Goal: Navigation & Orientation: Find specific page/section

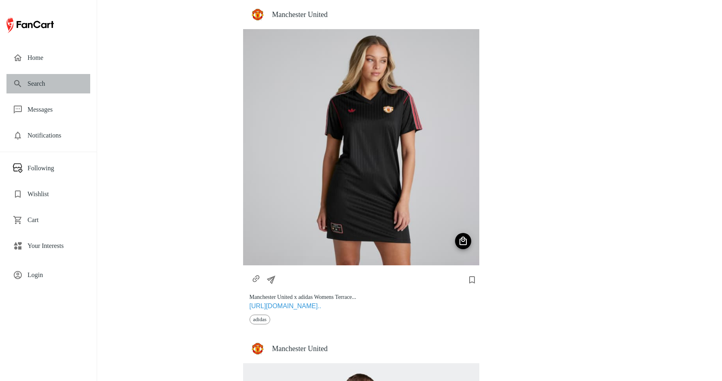
click at [47, 86] on span "Search" at bounding box center [55, 84] width 56 height 10
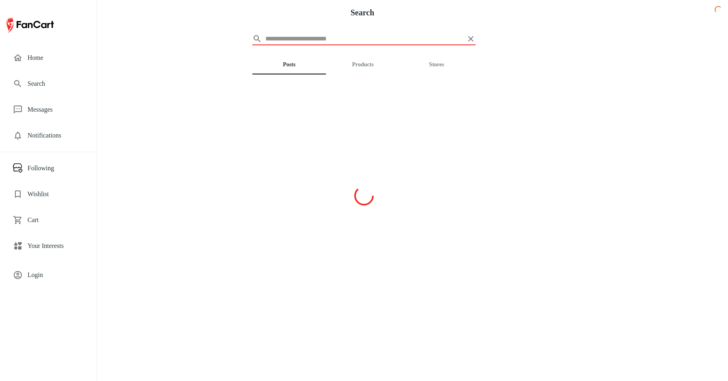
click at [297, 34] on input "text" at bounding box center [363, 38] width 197 height 13
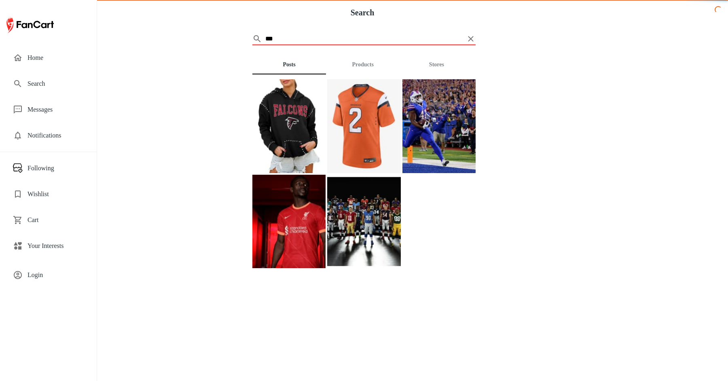
type input "***"
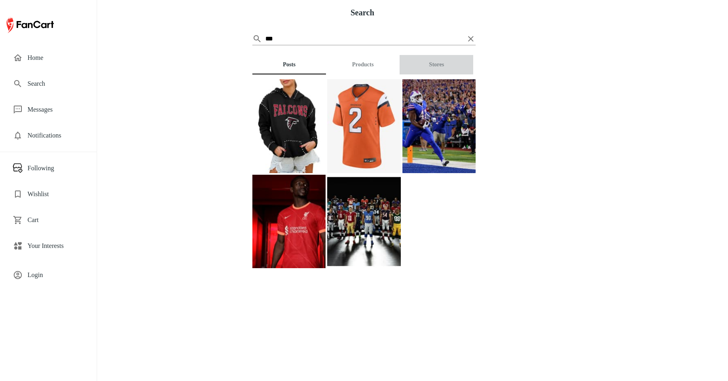
click at [429, 60] on button "Stores" at bounding box center [437, 64] width 74 height 19
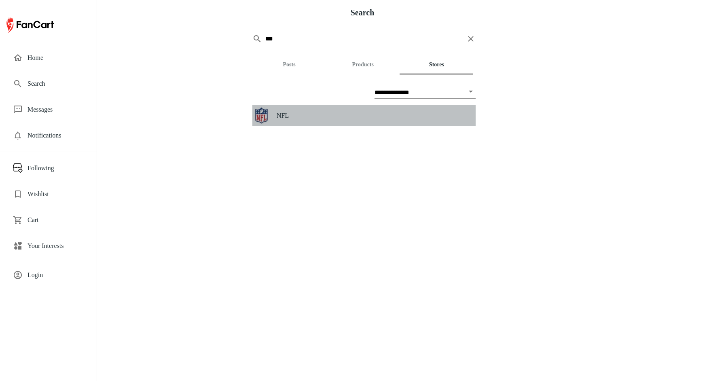
click at [274, 118] on div "NFL" at bounding box center [363, 115] width 223 height 21
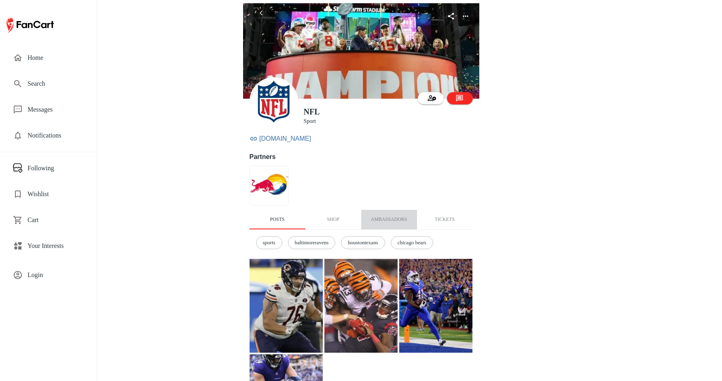
click at [400, 214] on button "Ambassadors" at bounding box center [389, 219] width 56 height 19
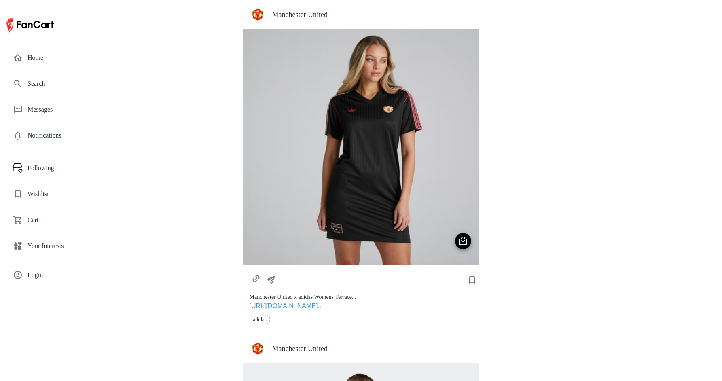
click at [309, 19] on h4 "Manchester United" at bounding box center [372, 14] width 201 height 9
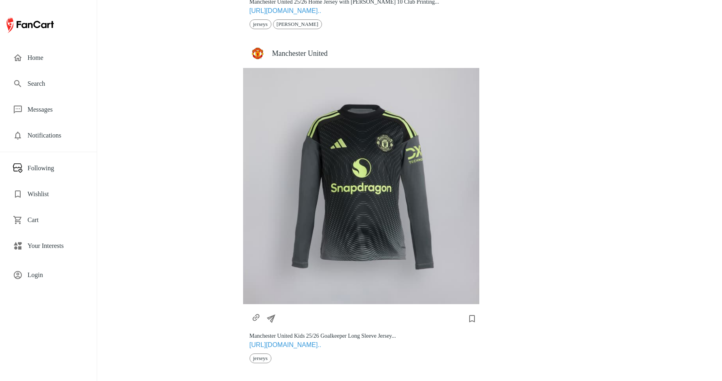
scroll to position [2985, 0]
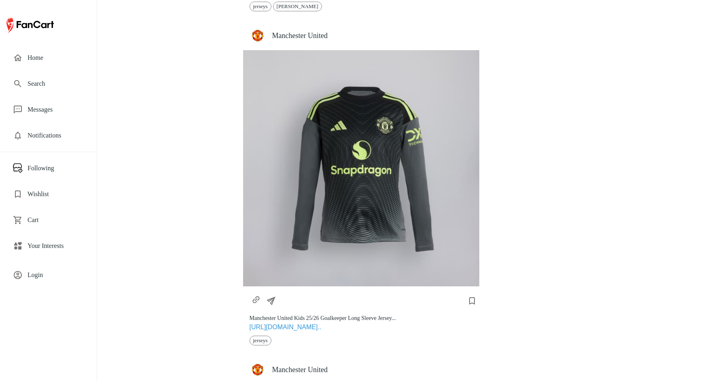
click at [319, 37] on h4 "Manchester United" at bounding box center [372, 35] width 201 height 9
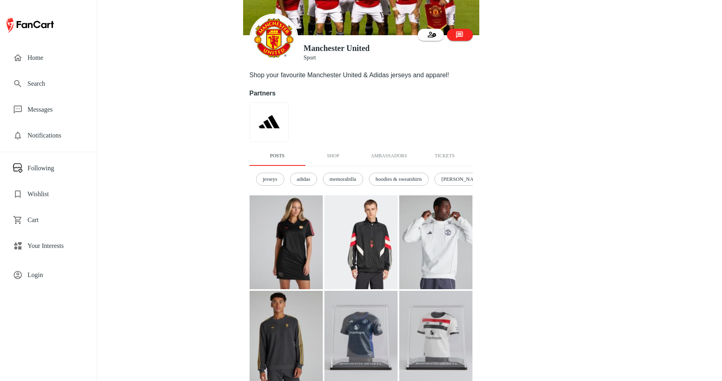
scroll to position [64, 0]
